Goal: Task Accomplishment & Management: Check status

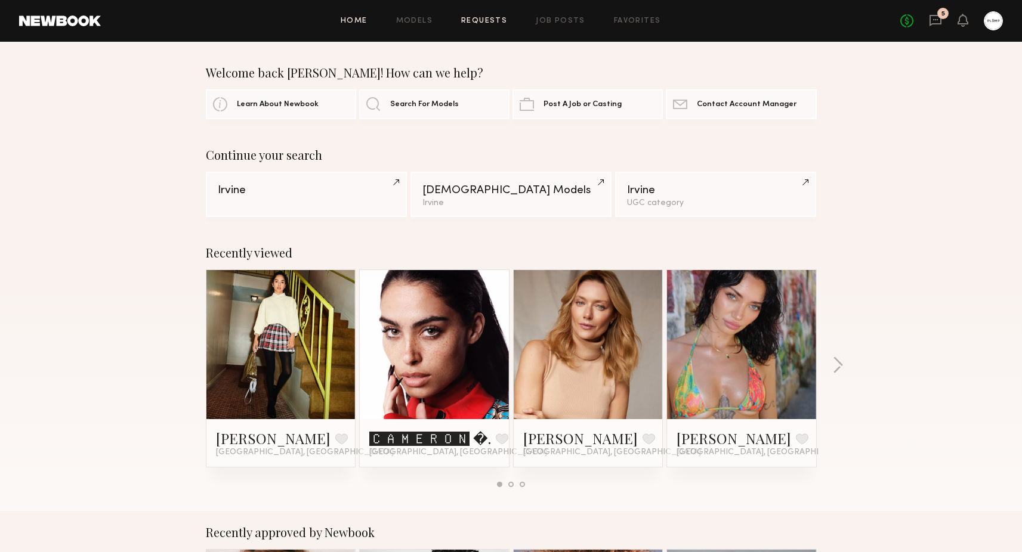
click at [490, 23] on link "Requests" at bounding box center [484, 21] width 46 height 8
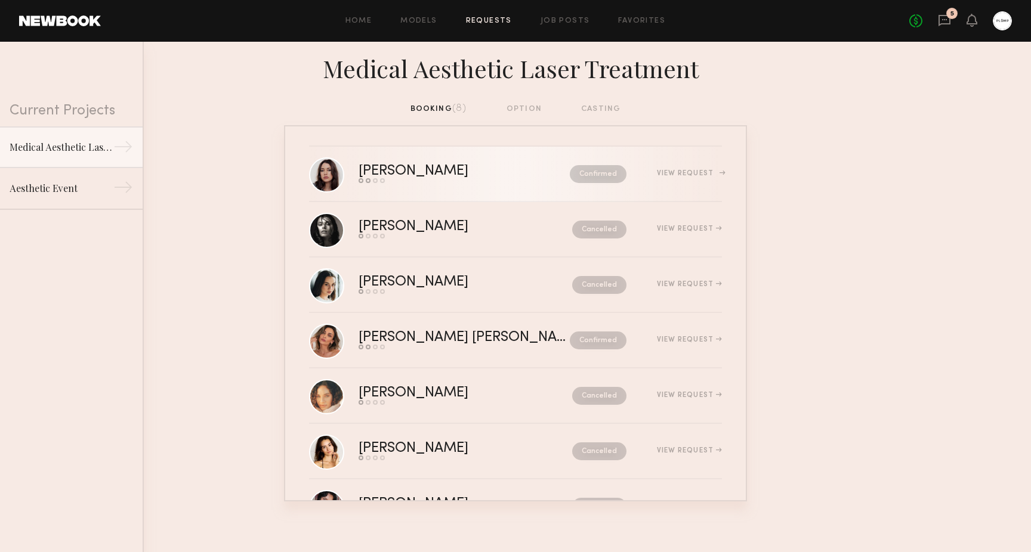
click at [664, 167] on div "[PERSON_NAME] Send request Model response Review hours worked Pay model Confirm…" at bounding box center [539, 174] width 363 height 18
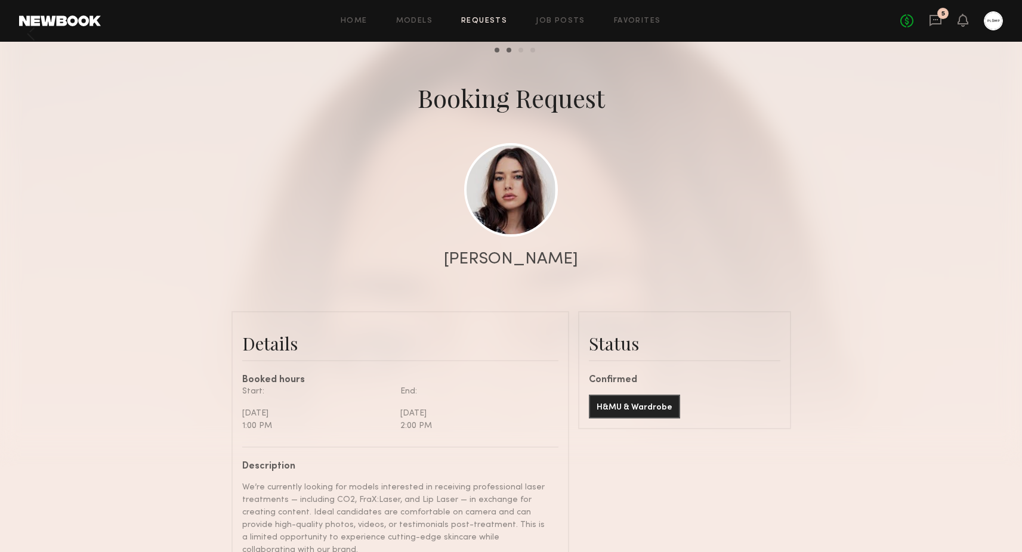
scroll to position [990, 0]
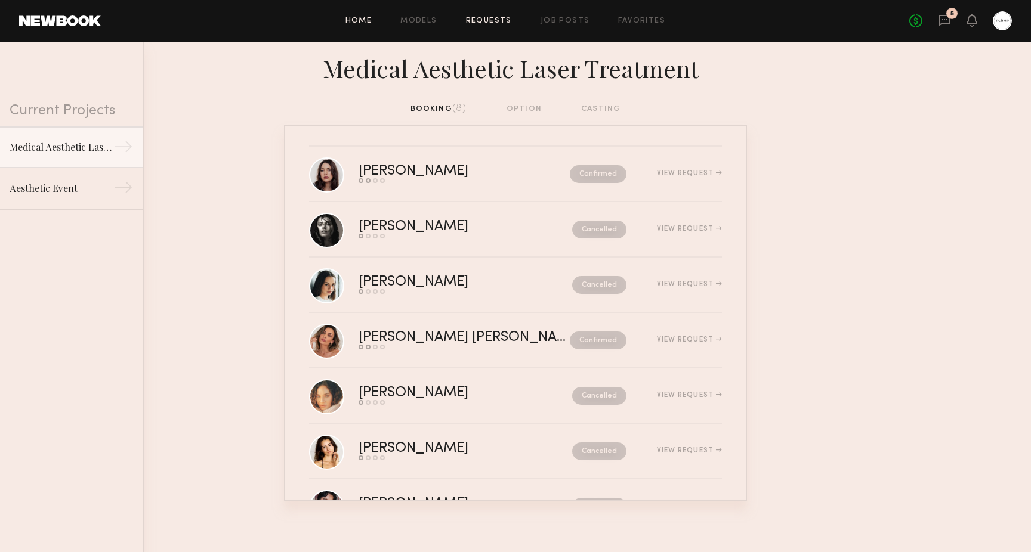
click at [363, 24] on link "Home" at bounding box center [358, 21] width 27 height 8
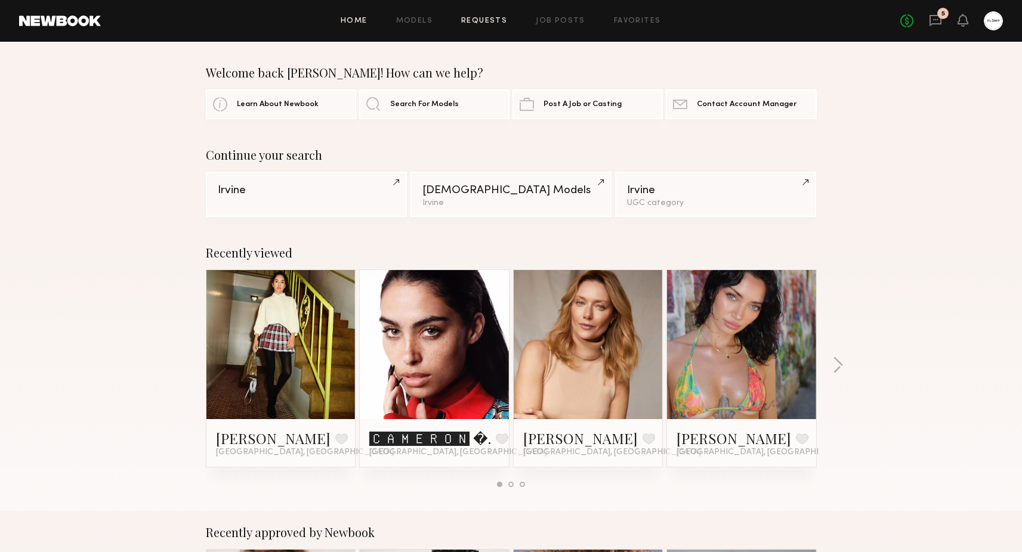
click at [491, 24] on link "Requests" at bounding box center [484, 21] width 46 height 8
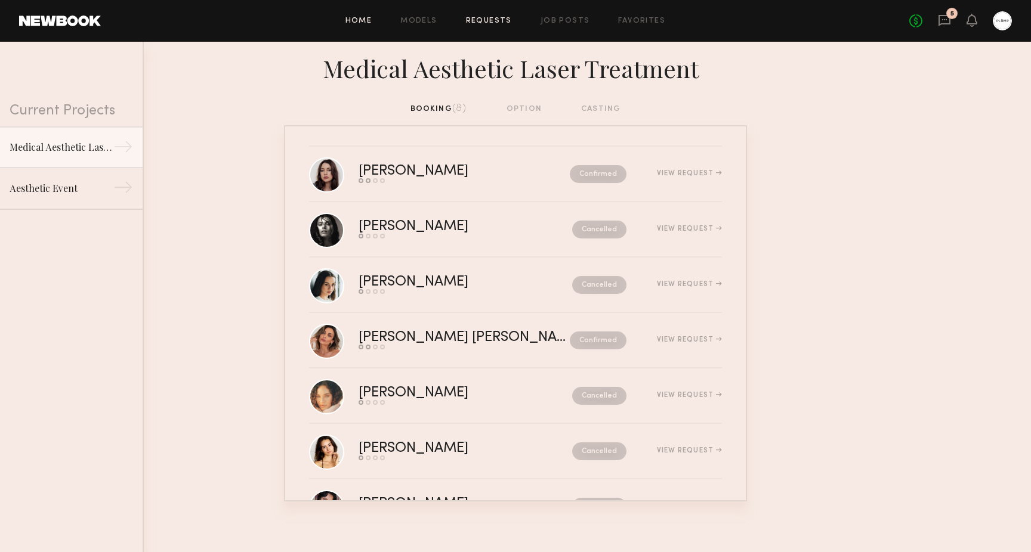
click at [366, 24] on link "Home" at bounding box center [358, 21] width 27 height 8
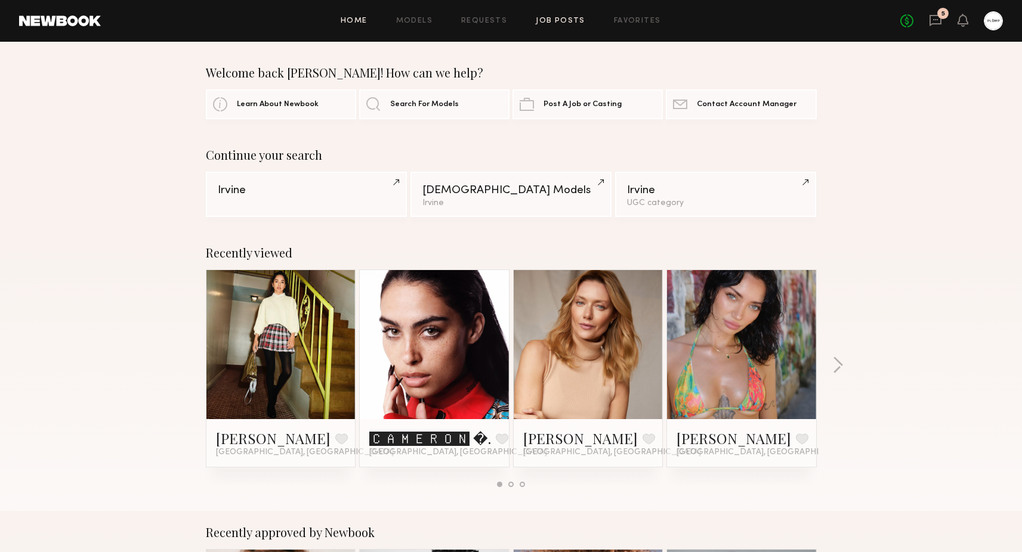
click at [576, 23] on link "Job Posts" at bounding box center [561, 21] width 50 height 8
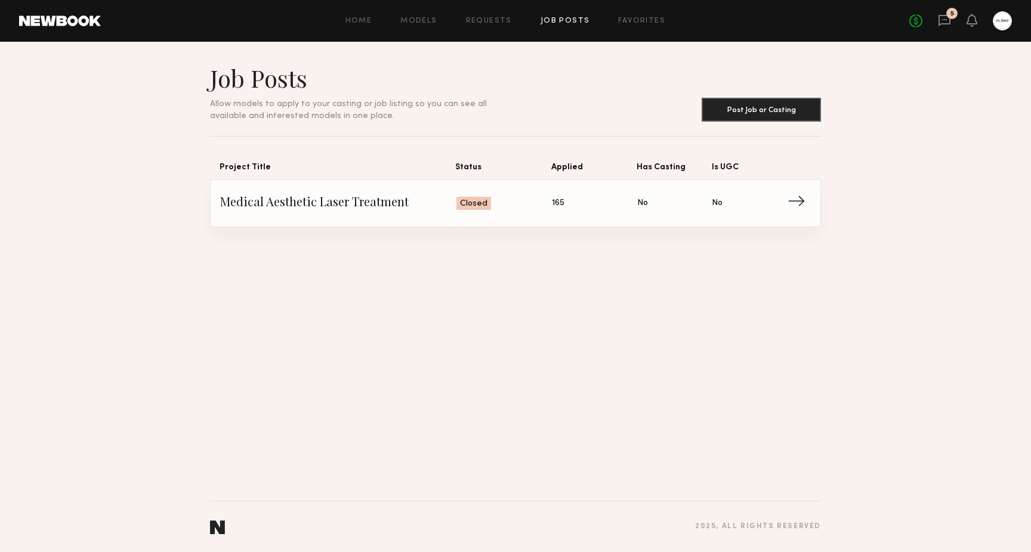
click at [417, 212] on link "Medical Aesthetic Laser Treatment Status: Closed Applied: 165 Has Casting: No I…" at bounding box center [515, 203] width 590 height 47
